Goal: Information Seeking & Learning: Learn about a topic

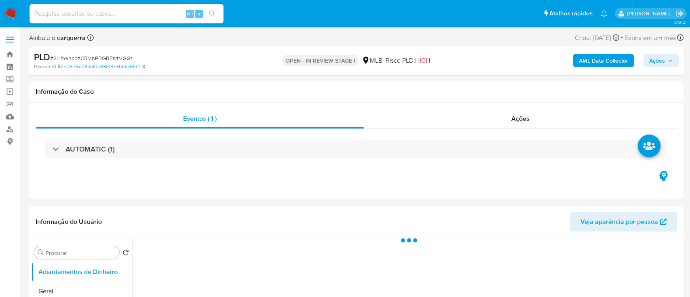
select select "10"
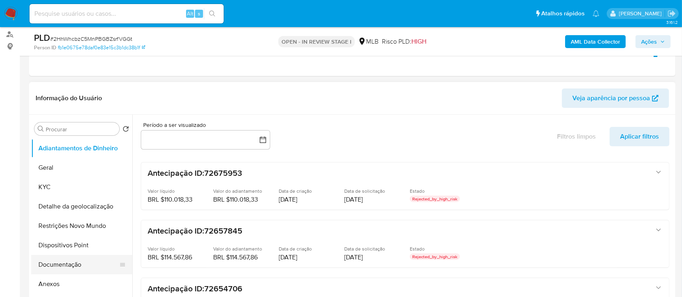
scroll to position [162, 0]
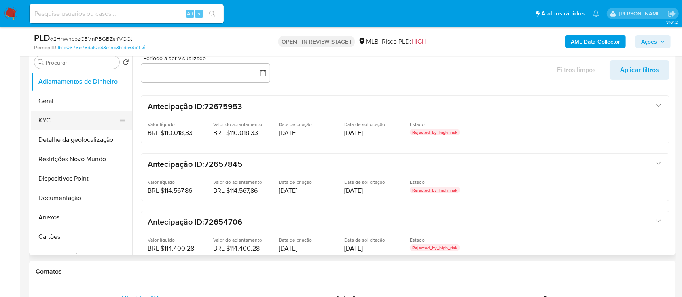
click at [56, 119] on button "KYC" at bounding box center [78, 120] width 95 height 19
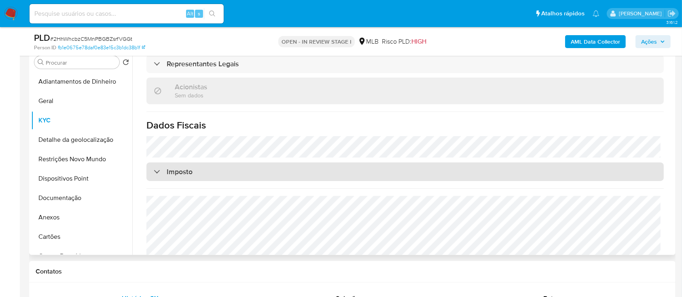
scroll to position [501, 0]
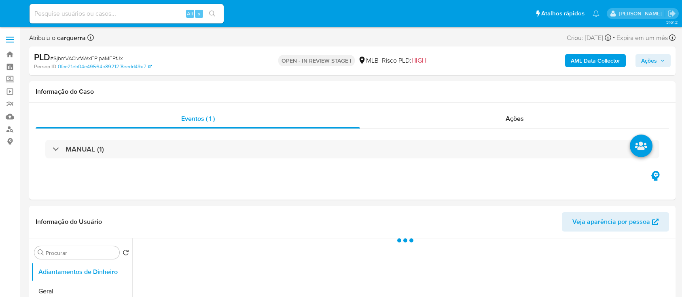
select select "10"
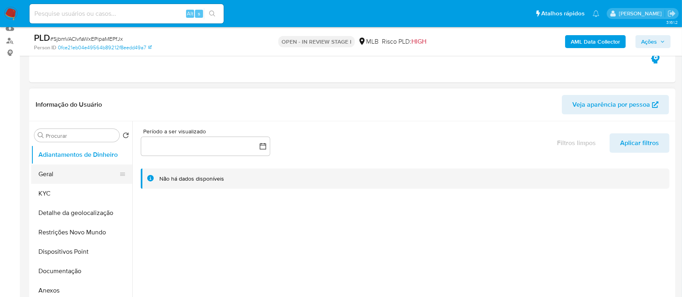
scroll to position [108, 0]
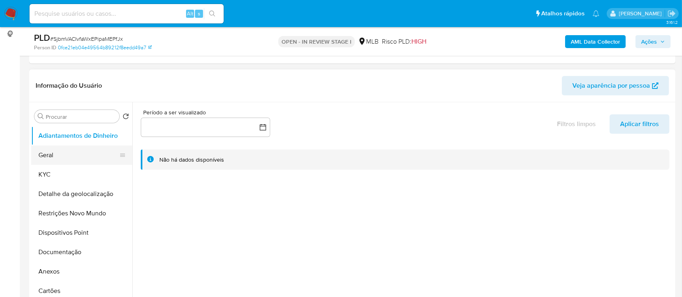
click at [59, 156] on button "Geral" at bounding box center [78, 155] width 95 height 19
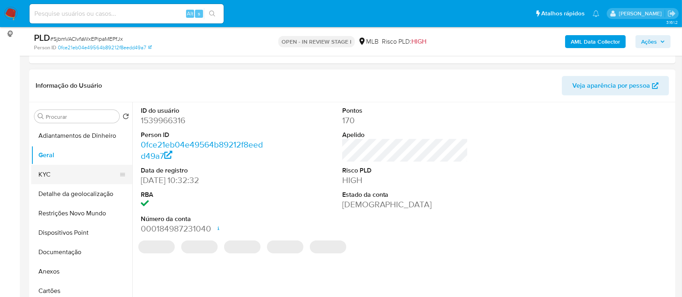
click at [65, 176] on button "KYC" at bounding box center [78, 174] width 95 height 19
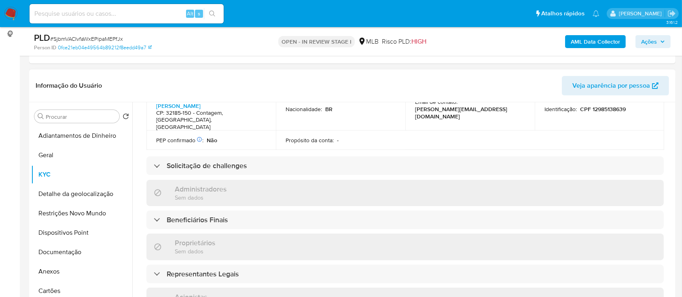
scroll to position [377, 0]
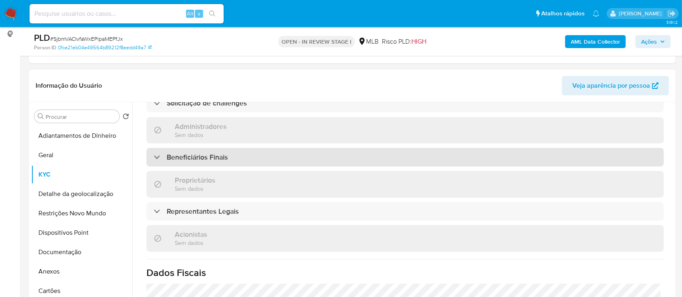
click at [179, 153] on h3 "Beneficiários Finais" at bounding box center [197, 157] width 61 height 9
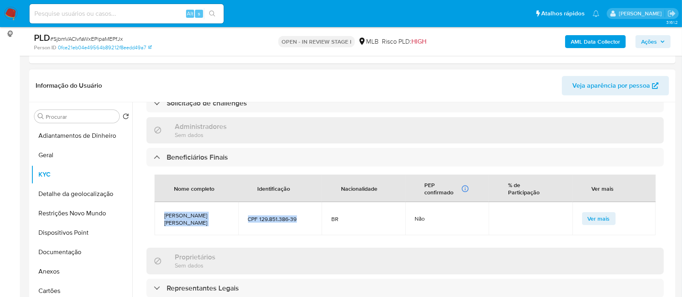
drag, startPoint x: 164, startPoint y: 186, endPoint x: 298, endPoint y: 186, distance: 134.2
click at [298, 202] on tr "Daniela Pereira Rezende CPF 129.851.386-39 BR Não Ver mais" at bounding box center [404, 218] width 501 height 33
copy tr "Daniela Pereira Rezende CPF 129.851.386-39"
click at [306, 202] on td "CPF 129.851.386-39" at bounding box center [280, 218] width 84 height 33
drag, startPoint x: 297, startPoint y: 184, endPoint x: 264, endPoint y: 186, distance: 33.7
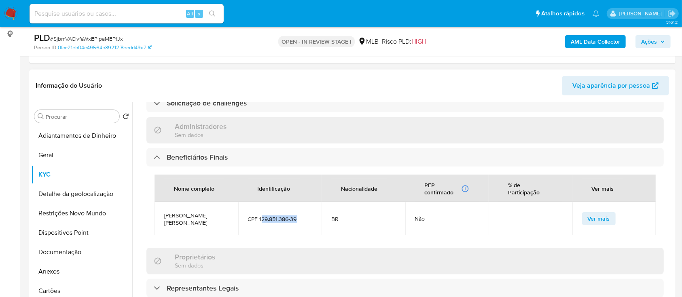
click at [260, 215] on span "CPF 129.851.386-39" at bounding box center [280, 218] width 64 height 7
copy span "29.851.386-39"
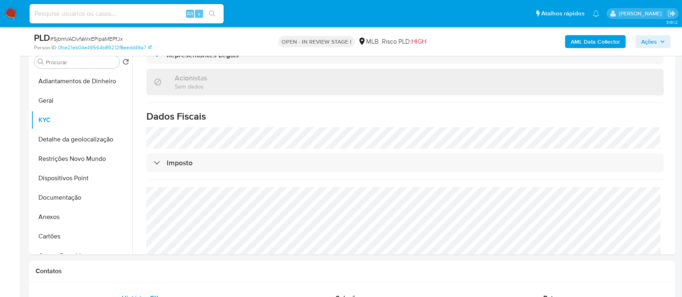
scroll to position [215, 0]
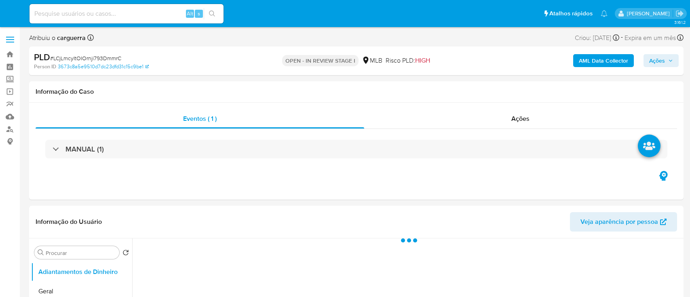
select select "10"
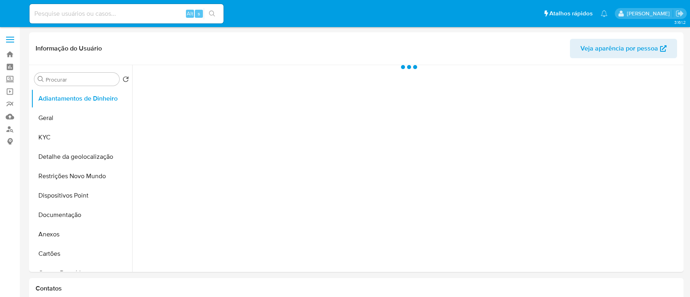
select select "10"
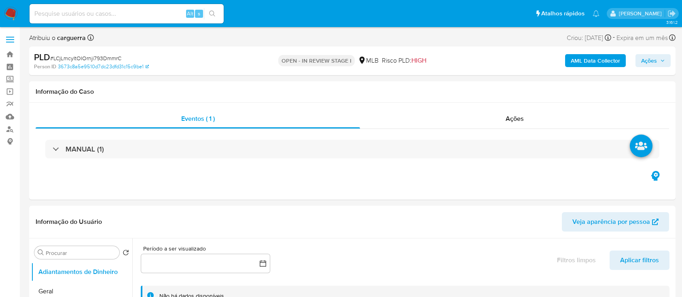
select select "10"
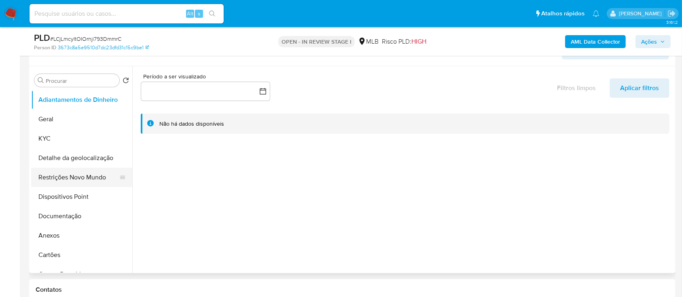
scroll to position [162, 0]
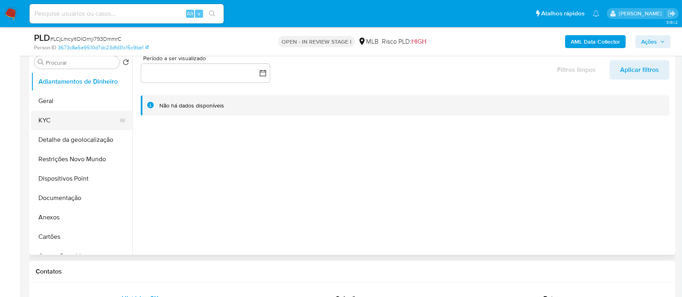
click at [50, 114] on button "KYC" at bounding box center [78, 120] width 95 height 19
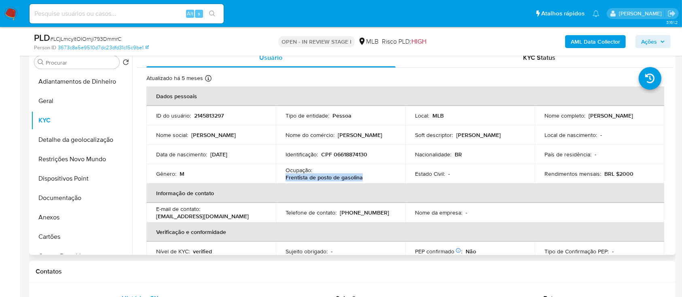
drag, startPoint x: 361, startPoint y: 176, endPoint x: 283, endPoint y: 183, distance: 77.5
click at [283, 183] on td "Ocupação : Frentista de posto de gasolina" at bounding box center [340, 173] width 129 height 19
copy p "Frentista de posto de gasolina"
click at [61, 199] on button "Documentação" at bounding box center [78, 197] width 95 height 19
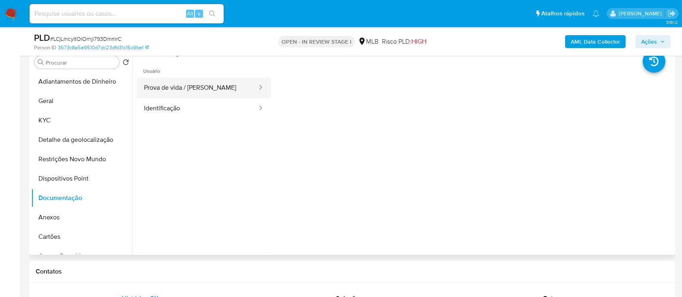
drag, startPoint x: 205, startPoint y: 85, endPoint x: 219, endPoint y: 90, distance: 15.1
click at [205, 86] on button "Prova de vida / [PERSON_NAME]" at bounding box center [197, 88] width 121 height 21
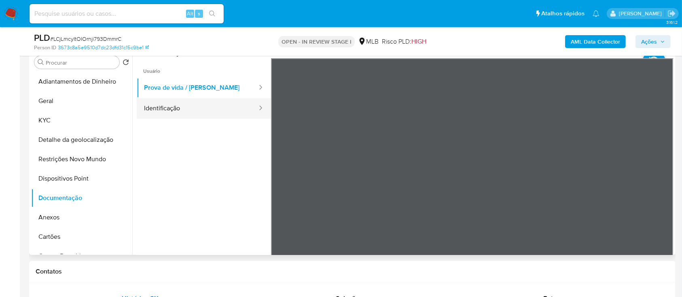
click at [197, 108] on button "Identificação" at bounding box center [197, 108] width 121 height 21
